Goal: Entertainment & Leisure: Consume media (video, audio)

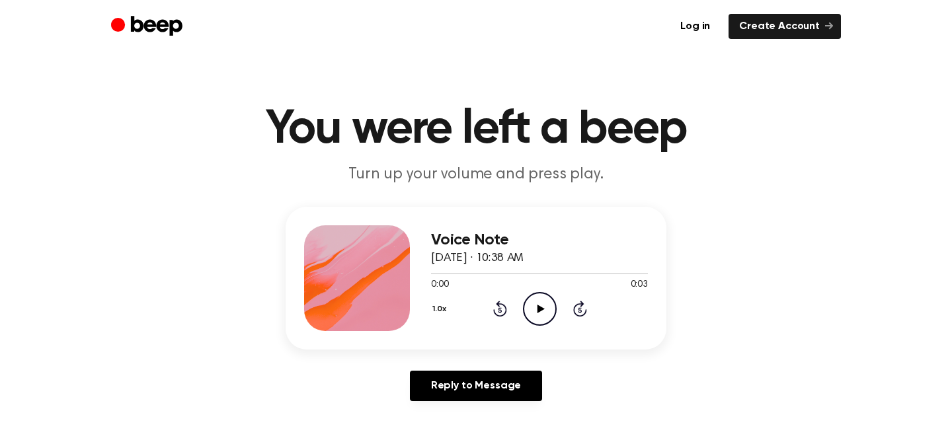
click at [530, 309] on icon "Play Audio" at bounding box center [540, 309] width 34 height 34
click at [537, 313] on icon "Play Audio" at bounding box center [540, 309] width 34 height 34
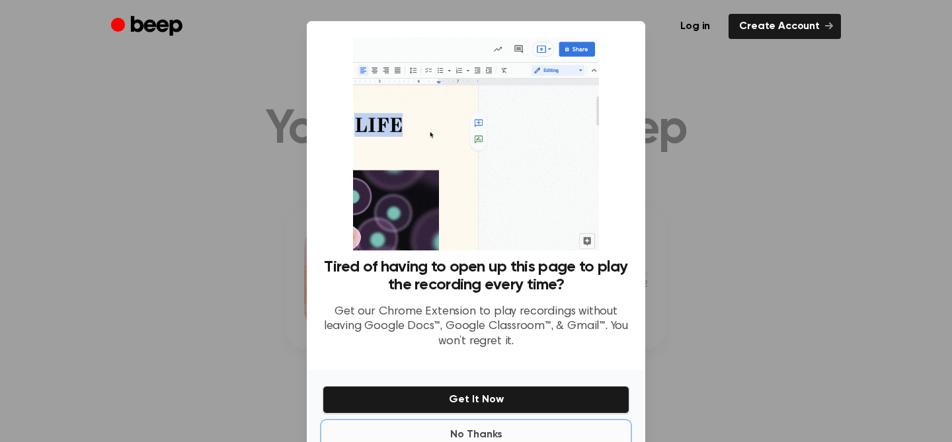
click at [480, 436] on button "No Thanks" at bounding box center [476, 435] width 307 height 26
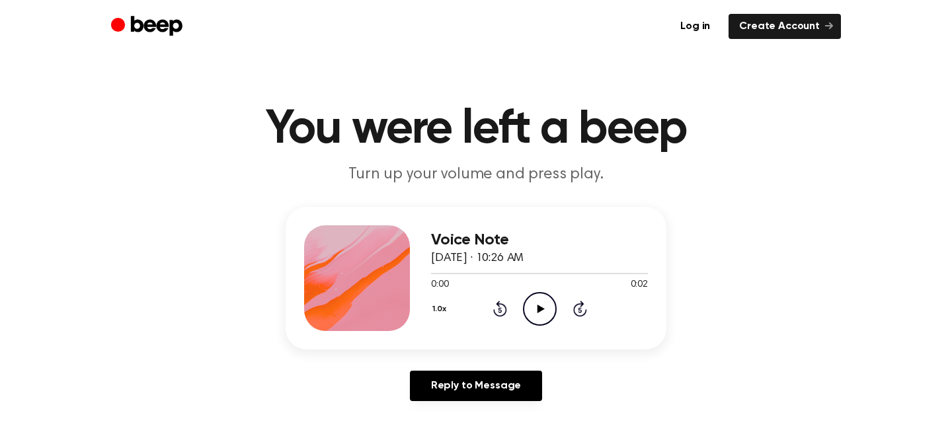
click at [535, 314] on icon "Play Audio" at bounding box center [540, 309] width 34 height 34
click at [538, 315] on icon "Play Audio" at bounding box center [540, 309] width 34 height 34
click at [539, 315] on icon "Pause Audio" at bounding box center [540, 309] width 34 height 34
click at [539, 315] on icon "Play Audio" at bounding box center [540, 309] width 34 height 34
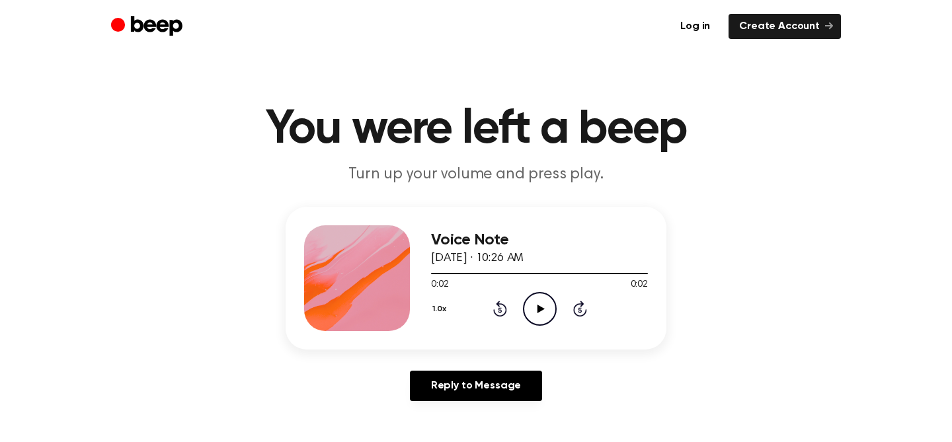
click at [539, 315] on icon "Play Audio" at bounding box center [540, 309] width 34 height 34
click at [540, 315] on icon "Play Audio" at bounding box center [540, 309] width 34 height 34
